Goal: Find specific page/section

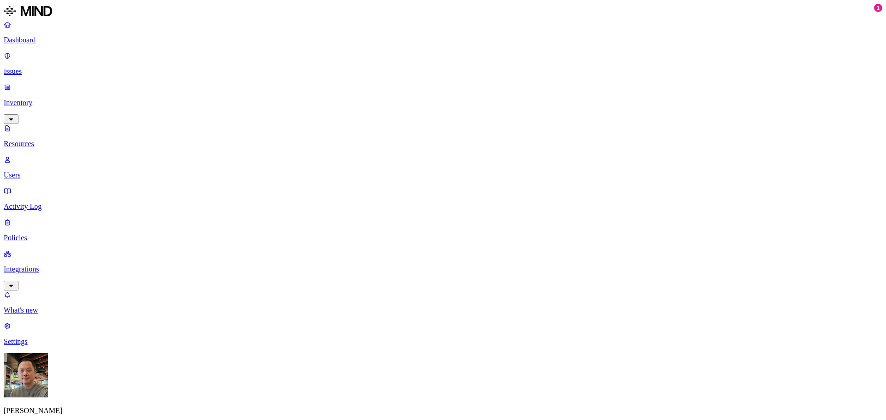
type input "[PERSON_NAME][DOMAIN_NAME][EMAIL_ADDRESS][PERSON_NAME][DOMAIN_NAME]"
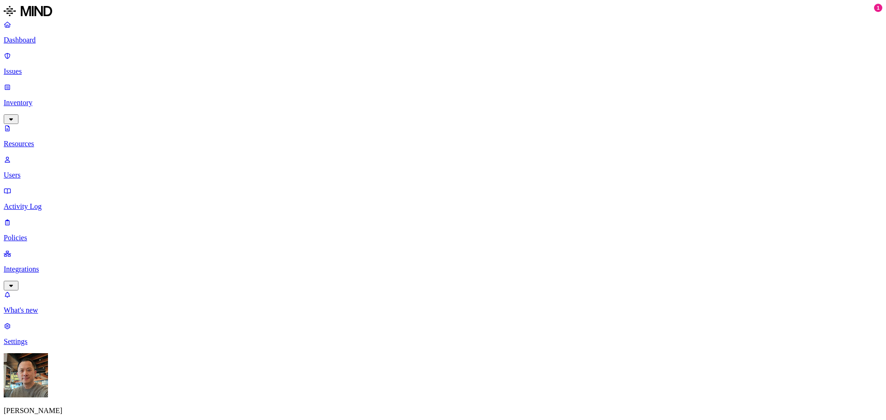
click at [11, 59] on icon at bounding box center [7, 56] width 7 height 6
